Goal: Transaction & Acquisition: Purchase product/service

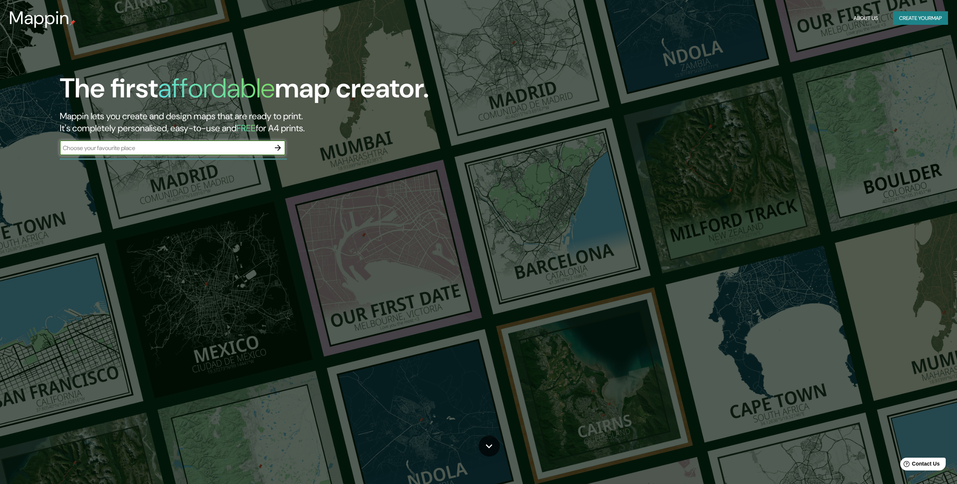
click at [189, 148] on input "text" at bounding box center [165, 148] width 211 height 9
type input "quellon"
click at [276, 147] on icon "button" at bounding box center [277, 147] width 9 height 9
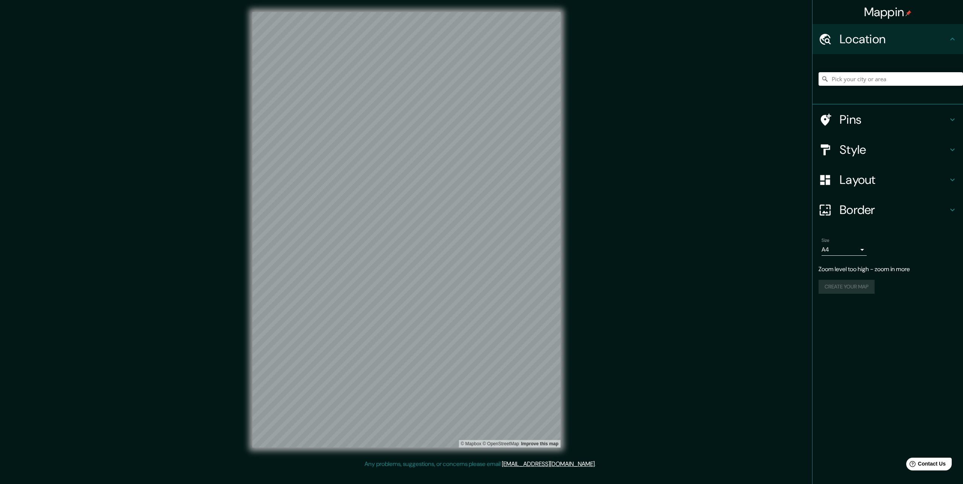
click at [560, 137] on div "© Mapbox © OpenStreetMap Improve this map" at bounding box center [406, 230] width 332 height 460
click at [418, 246] on div at bounding box center [417, 246] width 6 height 6
click at [399, 219] on div at bounding box center [397, 218] width 6 height 6
click at [393, 209] on div at bounding box center [394, 210] width 6 height 6
click at [948, 149] on icon at bounding box center [952, 149] width 9 height 9
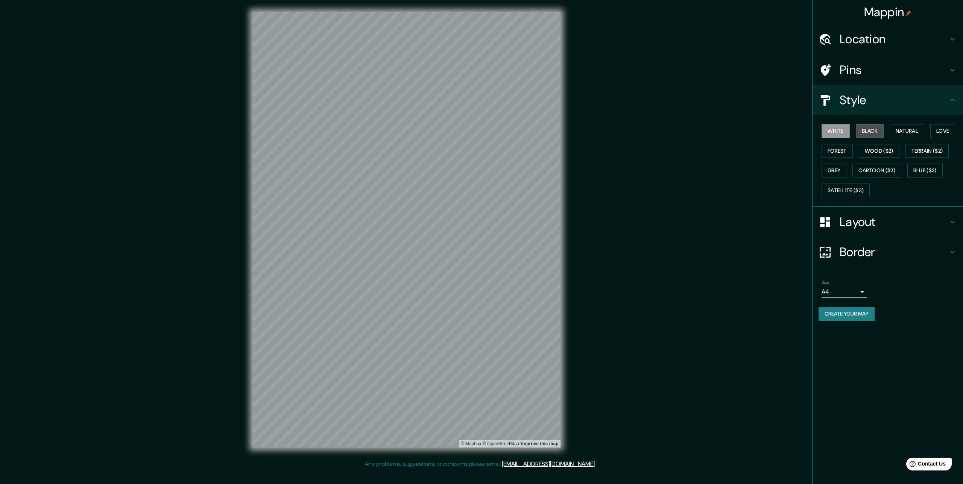
click at [873, 130] on button "Black" at bounding box center [870, 131] width 28 height 14
click at [904, 131] on button "Natural" at bounding box center [906, 131] width 35 height 14
click at [880, 147] on button "Wood ($2)" at bounding box center [879, 151] width 41 height 14
click at [918, 149] on button "Terrain ($2)" at bounding box center [927, 151] width 44 height 14
click at [881, 171] on button "Cartoon ($2)" at bounding box center [876, 171] width 49 height 14
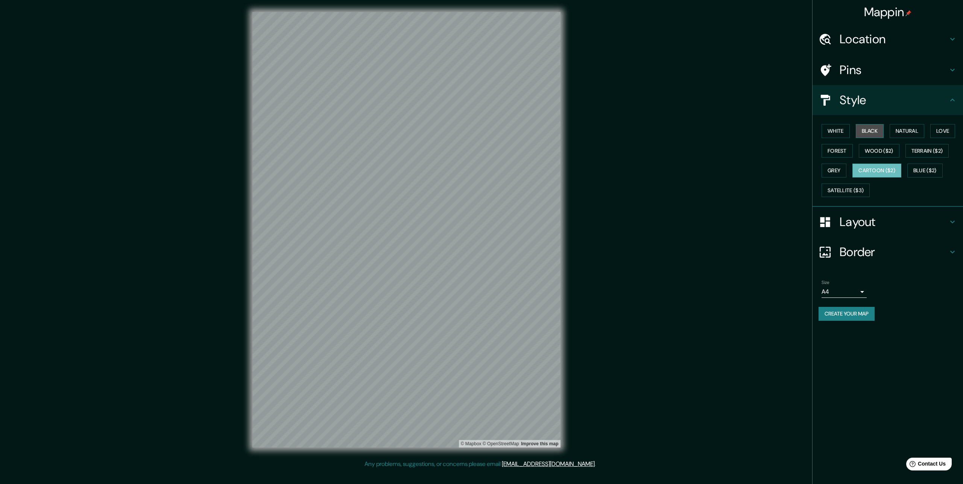
click at [872, 132] on button "Black" at bounding box center [870, 131] width 28 height 14
click at [887, 220] on h4 "Layout" at bounding box center [893, 221] width 108 height 15
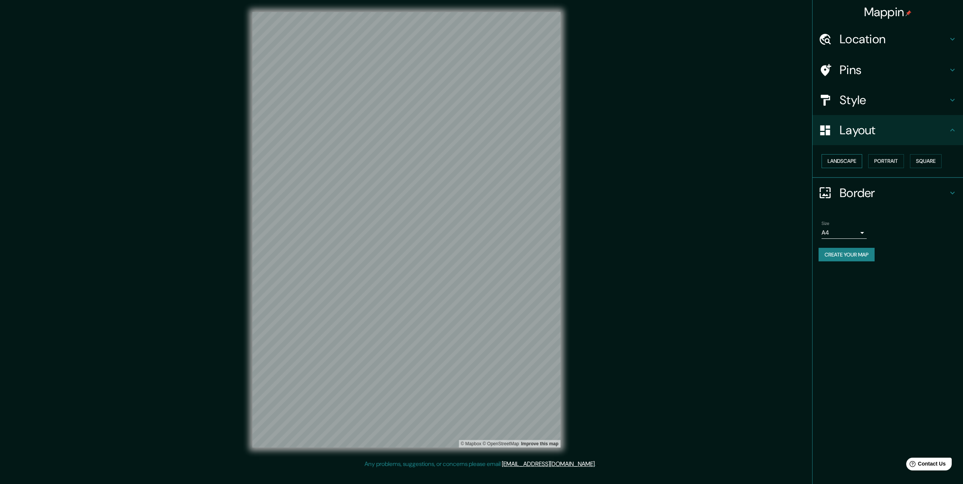
click at [857, 160] on button "Landscape" at bounding box center [841, 161] width 41 height 14
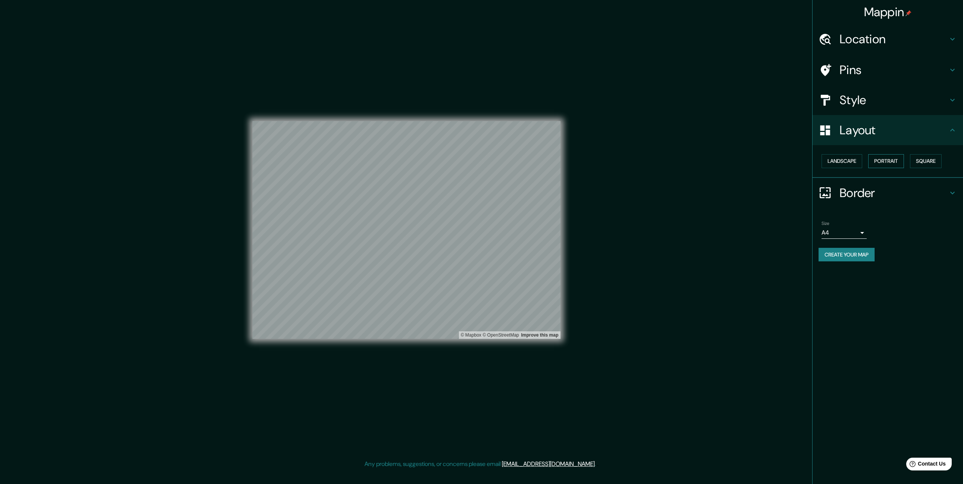
click at [886, 162] on button "Portrait" at bounding box center [886, 161] width 36 height 14
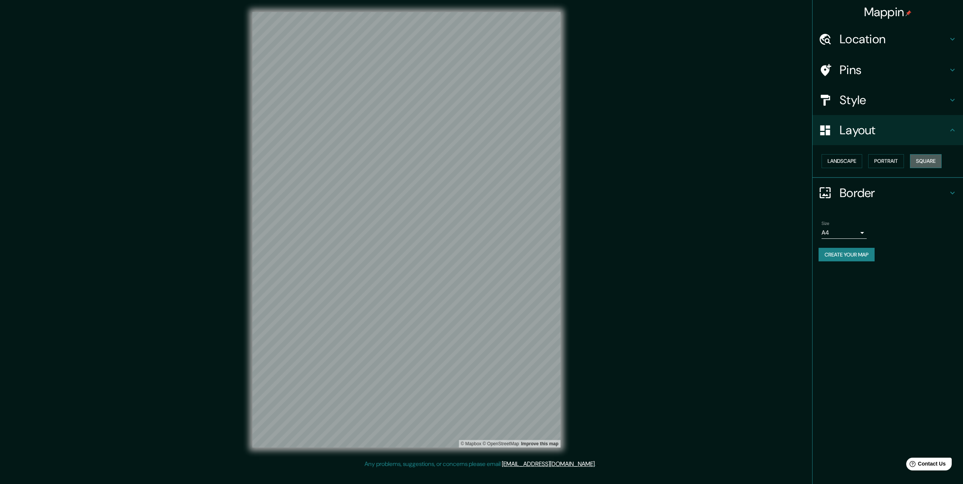
click at [922, 162] on button "Square" at bounding box center [926, 161] width 32 height 14
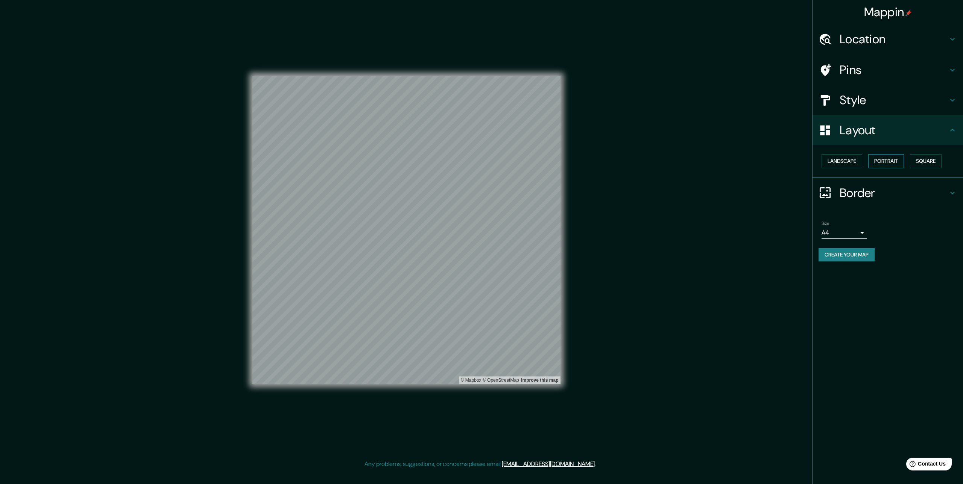
click at [888, 162] on button "Portrait" at bounding box center [886, 161] width 36 height 14
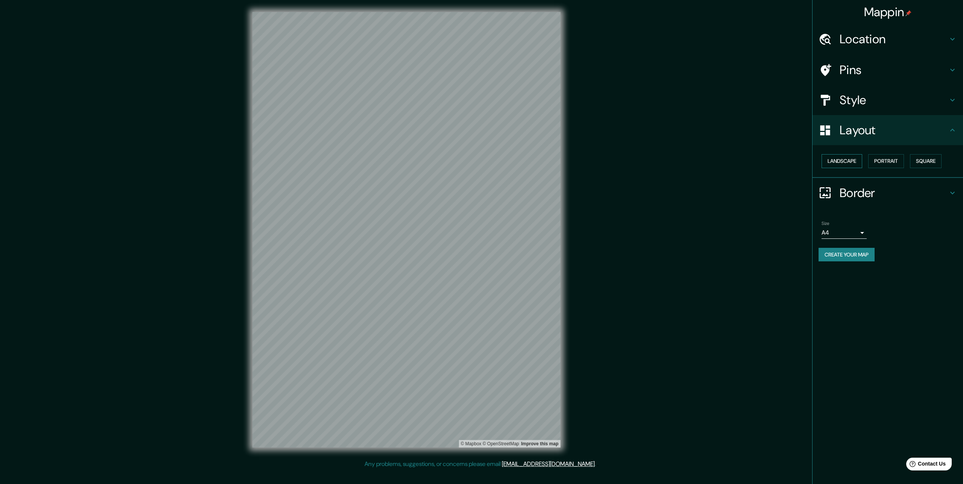
click at [847, 161] on button "Landscape" at bounding box center [841, 161] width 41 height 14
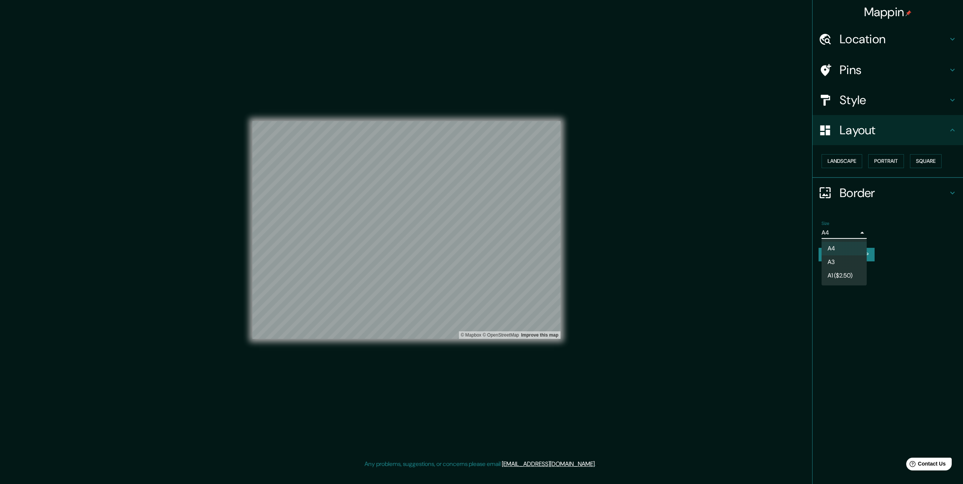
click at [860, 230] on body "Mappin Location Pins Style Layout Landscape Portrait Square Border Choose a bor…" at bounding box center [481, 242] width 963 height 484
click at [858, 247] on li "A4" at bounding box center [843, 249] width 45 height 14
click at [868, 104] on h4 "Style" at bounding box center [893, 100] width 108 height 15
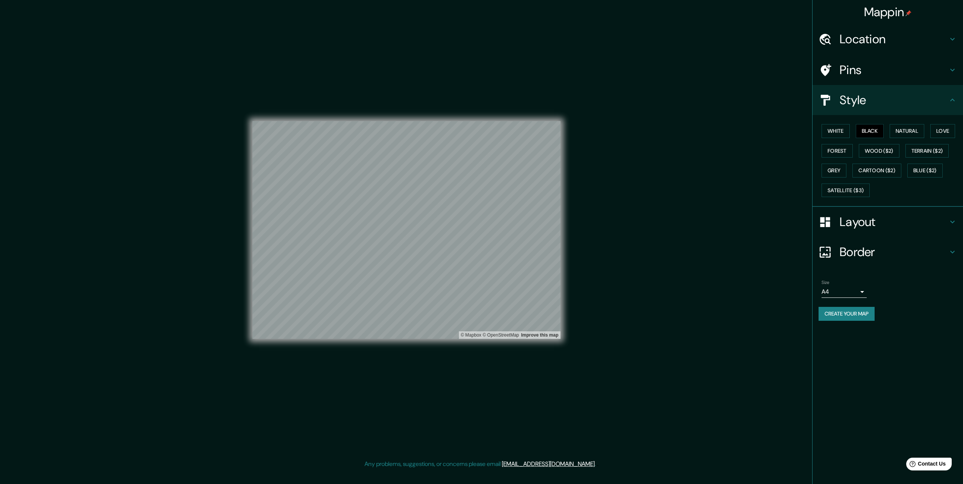
click at [872, 74] on h4 "Pins" at bounding box center [893, 69] width 108 height 15
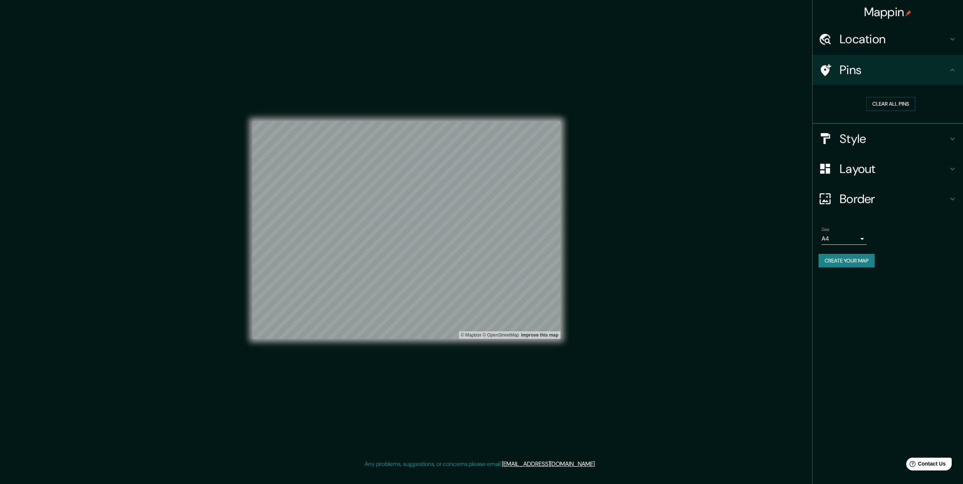
click at [878, 36] on h4 "Location" at bounding box center [893, 39] width 108 height 15
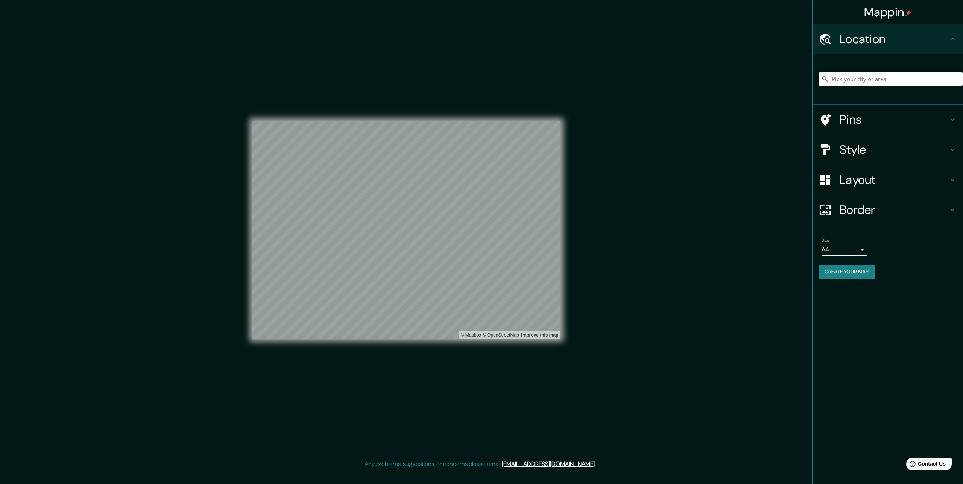
click at [879, 174] on h4 "Layout" at bounding box center [893, 179] width 108 height 15
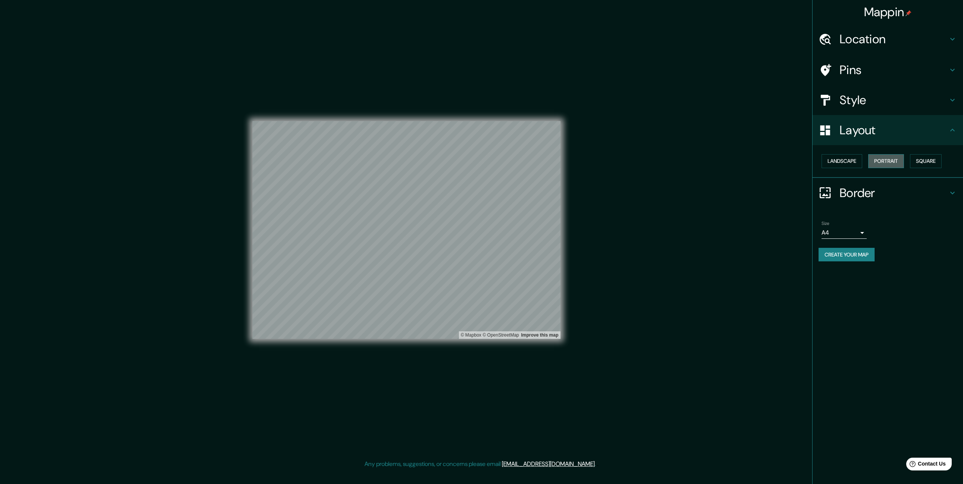
click at [887, 162] on button "Portrait" at bounding box center [886, 161] width 36 height 14
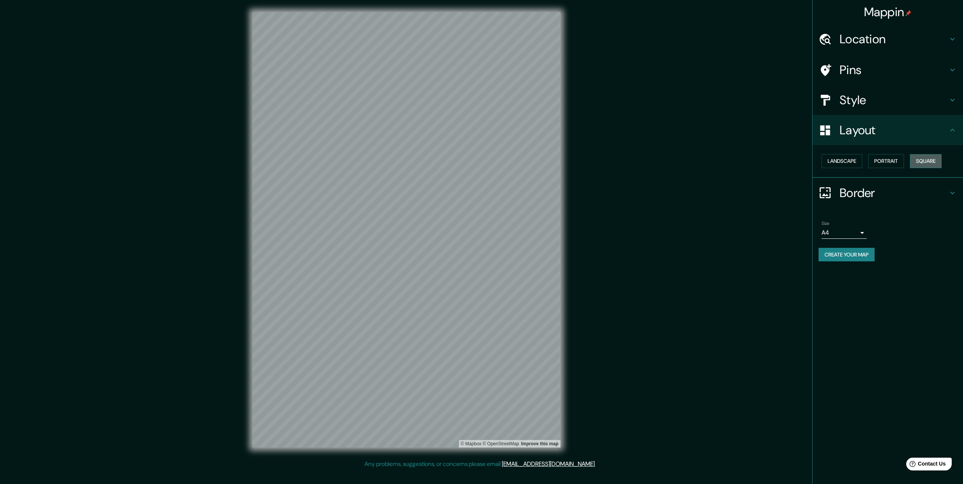
click at [921, 158] on button "Square" at bounding box center [926, 161] width 32 height 14
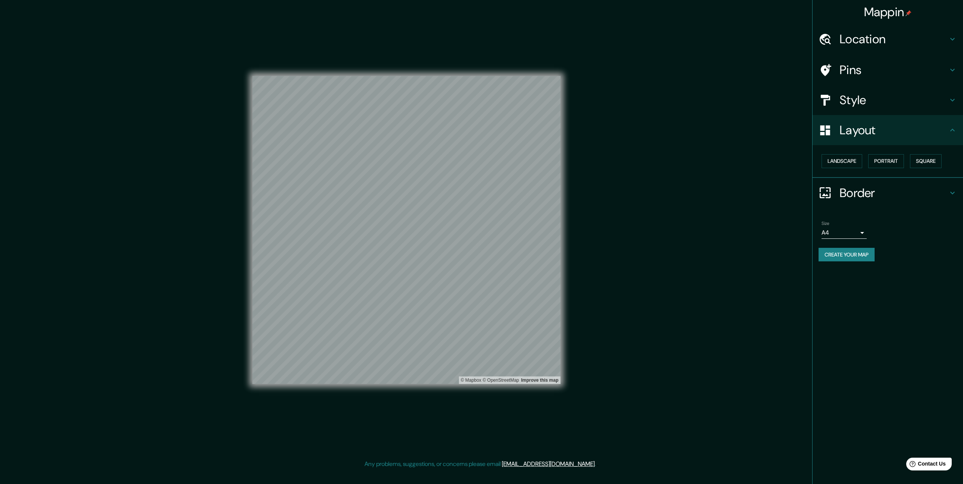
click at [831, 253] on button "Create your map" at bounding box center [846, 255] width 56 height 14
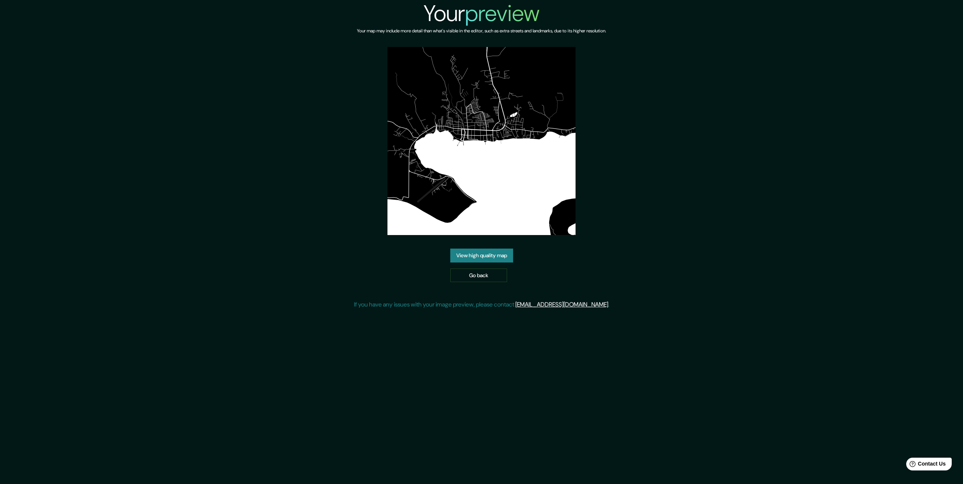
click at [502, 257] on link "View high quality map" at bounding box center [481, 256] width 63 height 14
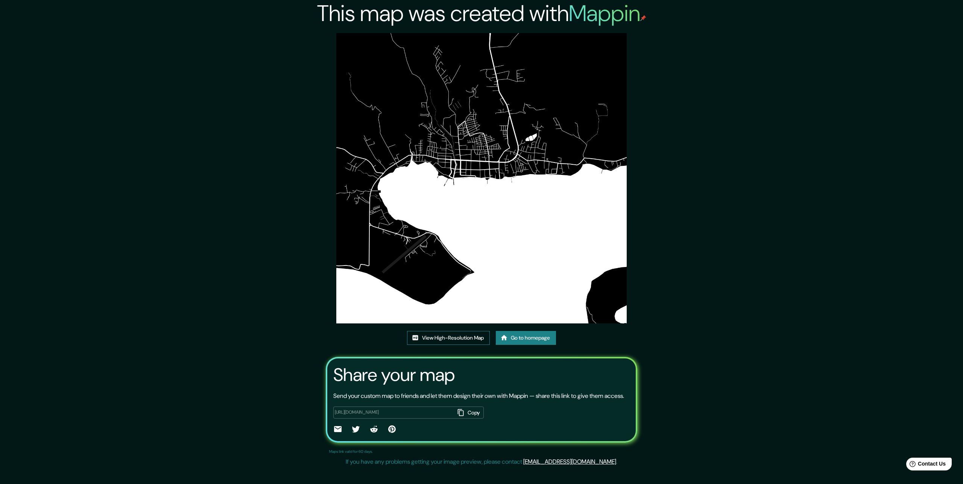
click at [454, 336] on link "View High-Resolution Map" at bounding box center [448, 338] width 83 height 14
